Goal: Task Accomplishment & Management: Use online tool/utility

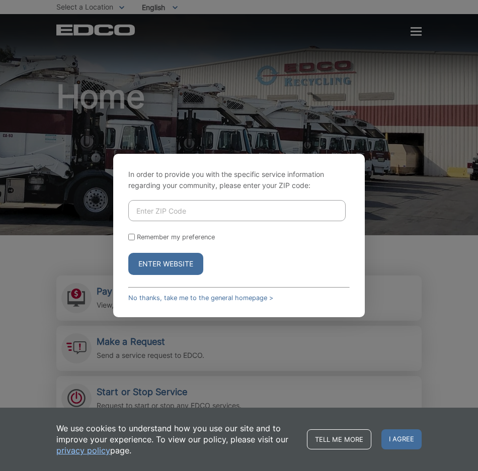
click at [158, 217] on input "Enter ZIP Code" at bounding box center [236, 210] width 217 height 21
type input "92154"
click at [152, 265] on button "Enter Website" at bounding box center [165, 264] width 75 height 22
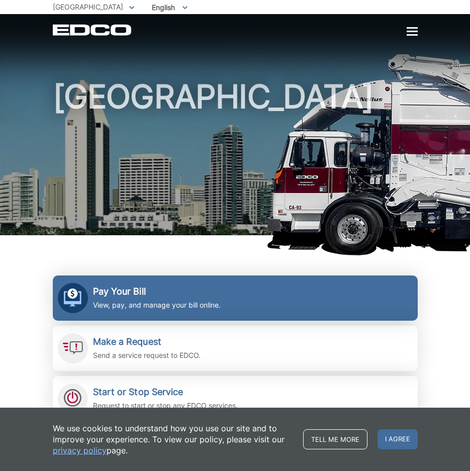
click at [232, 303] on link "Pay Your Bill View, pay, and manage your bill online." at bounding box center [235, 298] width 365 height 45
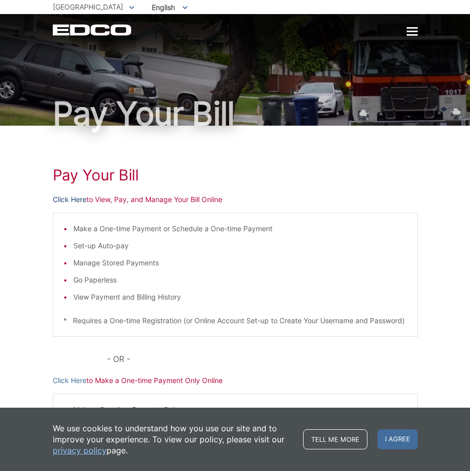
click at [64, 203] on link "Click Here" at bounding box center [70, 199] width 34 height 11
